Goal: Task Accomplishment & Management: Manage account settings

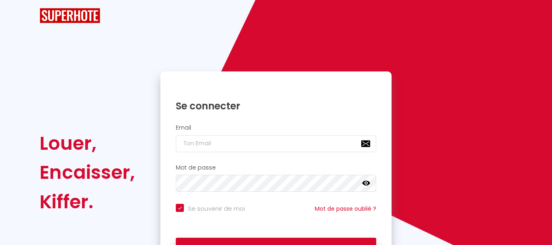
checkbox input "true"
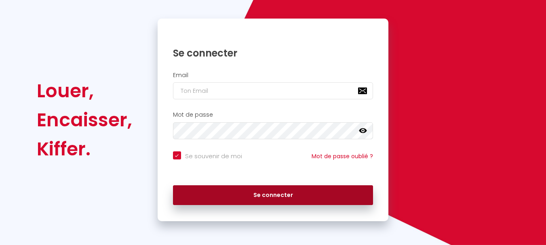
scroll to position [69, 0]
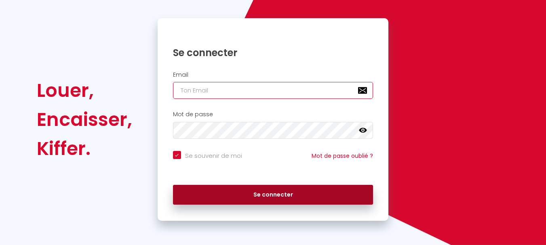
type input "[PERSON_NAME][EMAIL_ADDRESS][DOMAIN_NAME]"
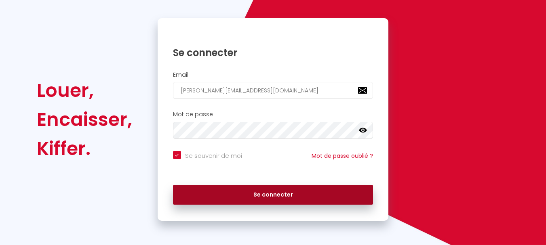
click at [226, 196] on button "Se connecter" at bounding box center [273, 195] width 200 height 20
checkbox input "true"
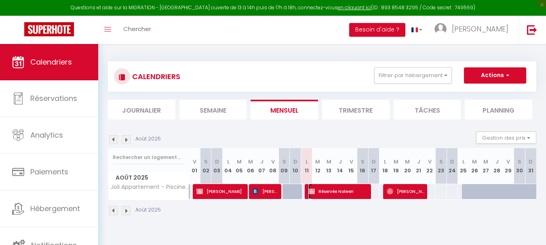
click at [326, 189] on span "Réservée Nolwen" at bounding box center [338, 191] width 60 height 15
select select "OK"
select select "KO"
select select "0"
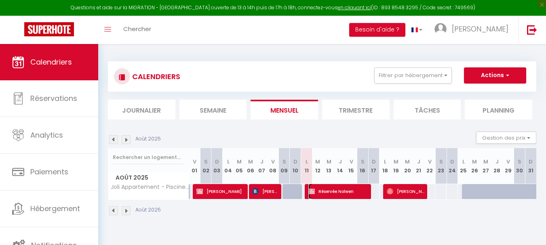
select select "1"
select select
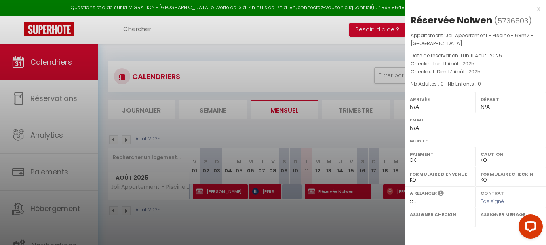
click at [328, 34] on div at bounding box center [273, 122] width 546 height 245
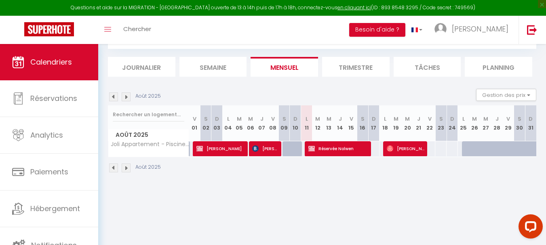
scroll to position [44, 0]
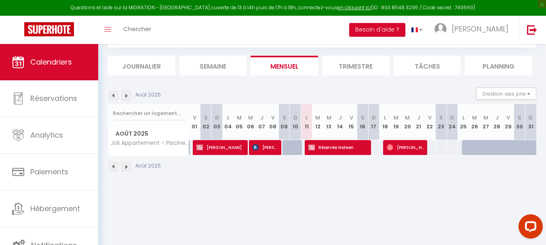
click at [127, 96] on img at bounding box center [126, 95] width 9 height 9
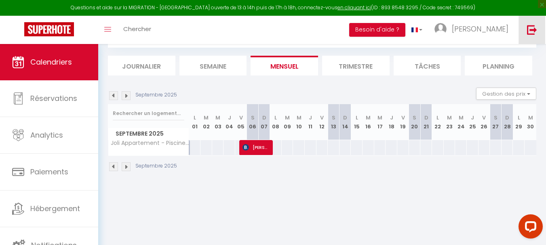
click at [531, 30] on img at bounding box center [532, 30] width 10 height 10
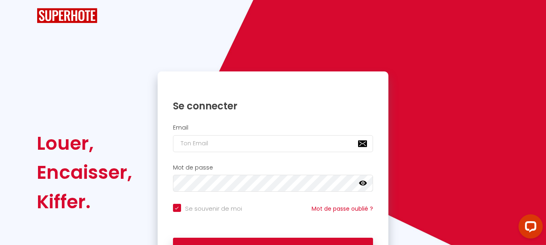
checkbox input "true"
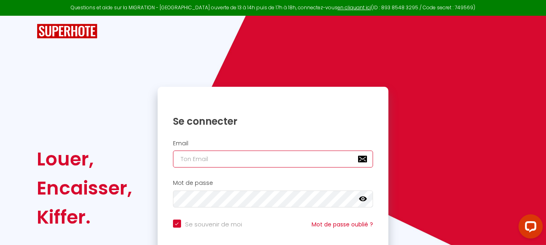
type input "[PERSON_NAME][EMAIL_ADDRESS][DOMAIN_NAME]"
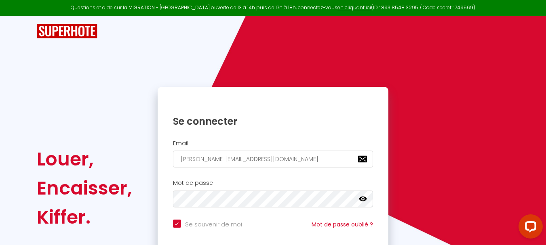
checkbox input "true"
